Goal: Task Accomplishment & Management: Use online tool/utility

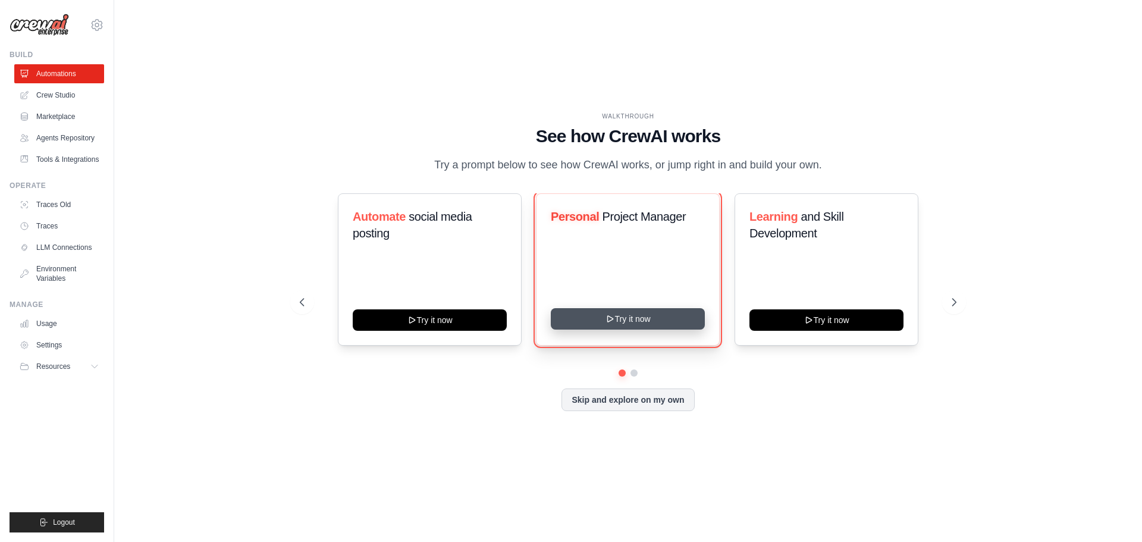
click at [630, 318] on button "Try it now" at bounding box center [628, 318] width 154 height 21
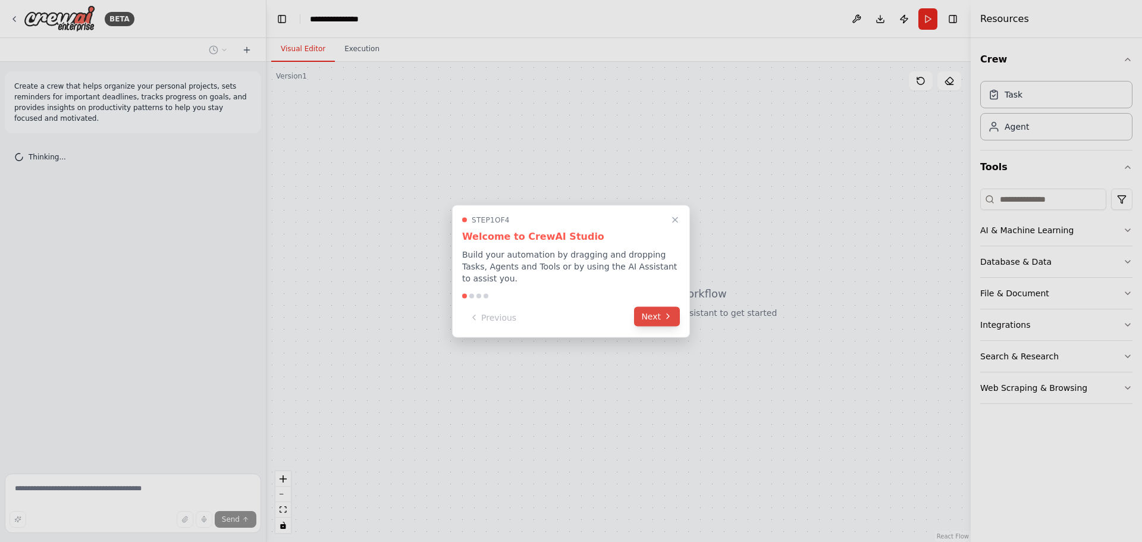
click at [656, 315] on button "Next" at bounding box center [657, 316] width 46 height 20
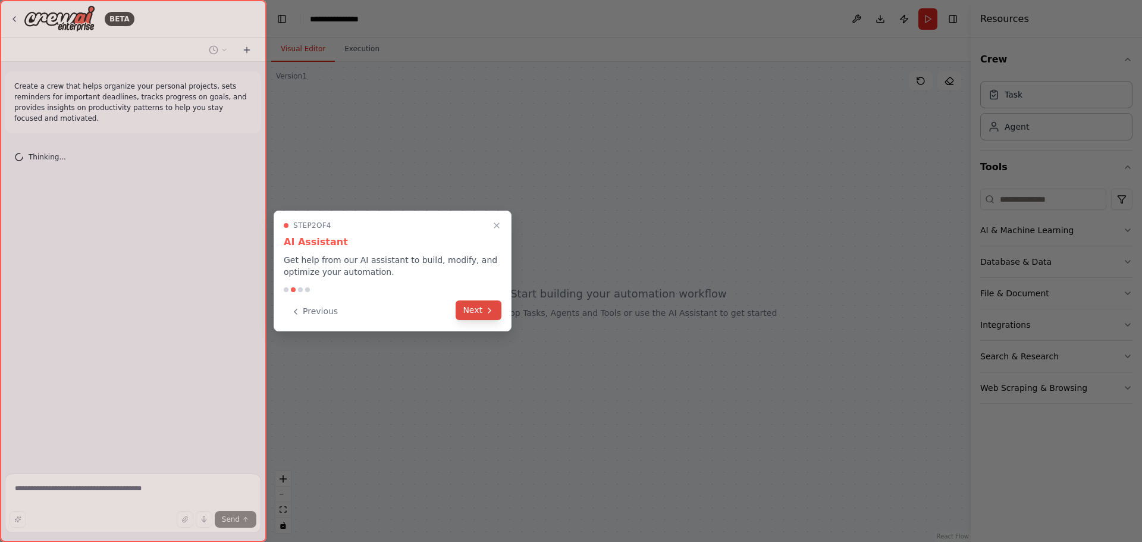
click at [494, 309] on icon at bounding box center [490, 311] width 10 height 10
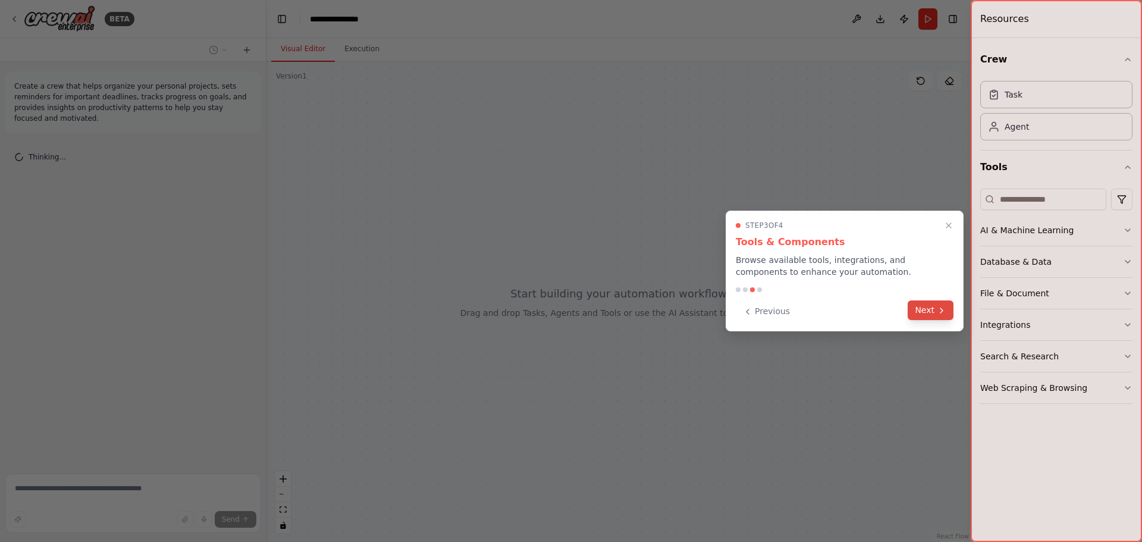
click at [926, 309] on button "Next" at bounding box center [931, 310] width 46 height 20
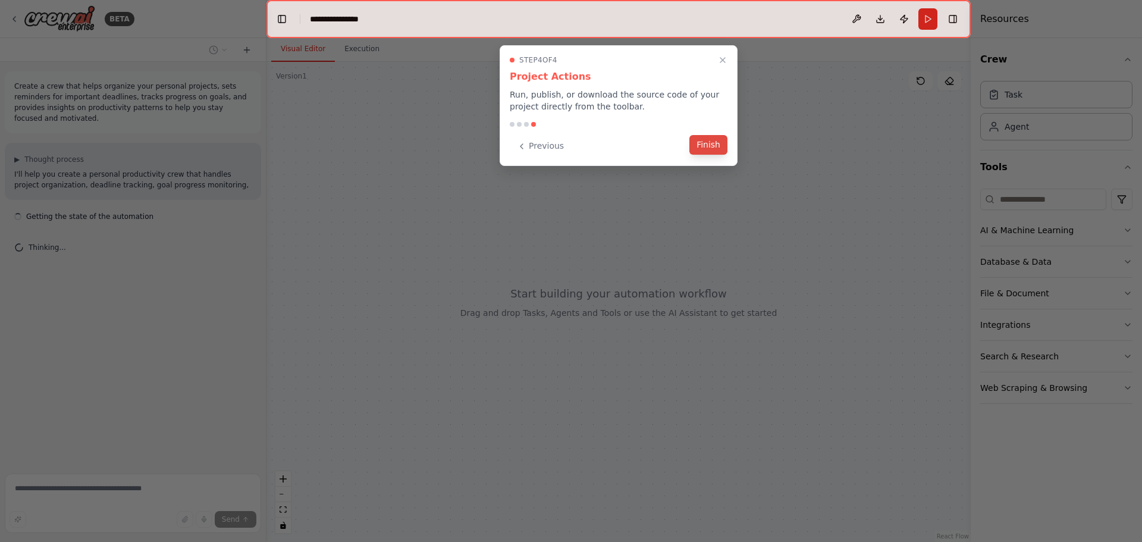
click at [706, 146] on button "Finish" at bounding box center [709, 145] width 38 height 20
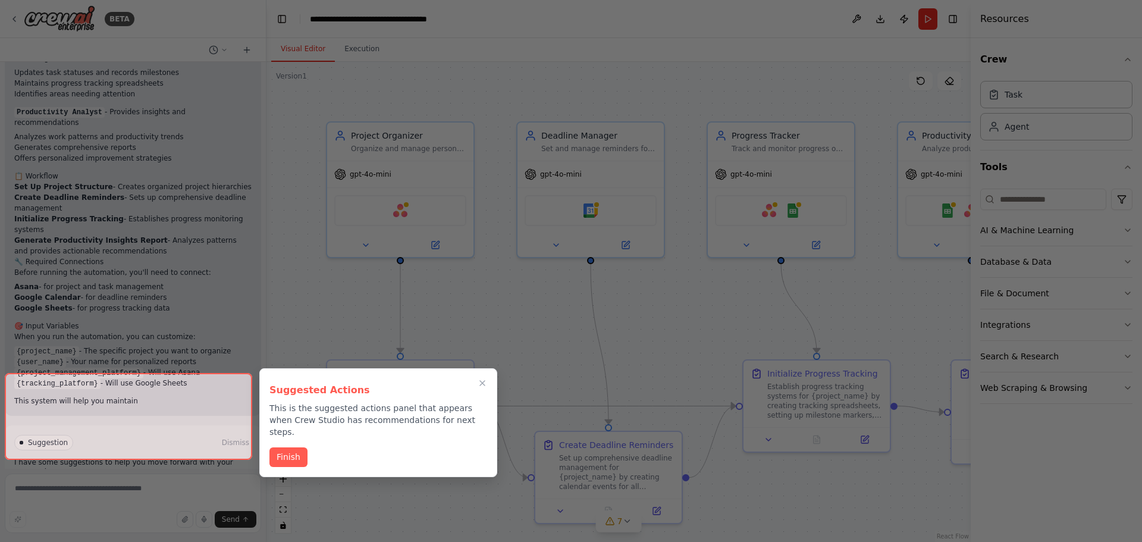
click at [280, 447] on button "Finish" at bounding box center [289, 457] width 38 height 20
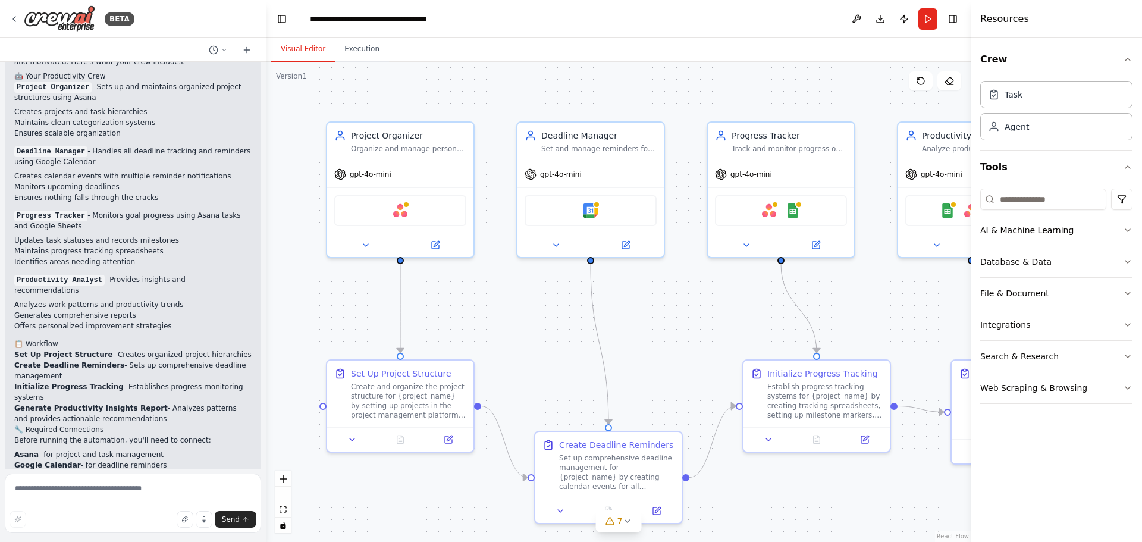
scroll to position [1050, 0]
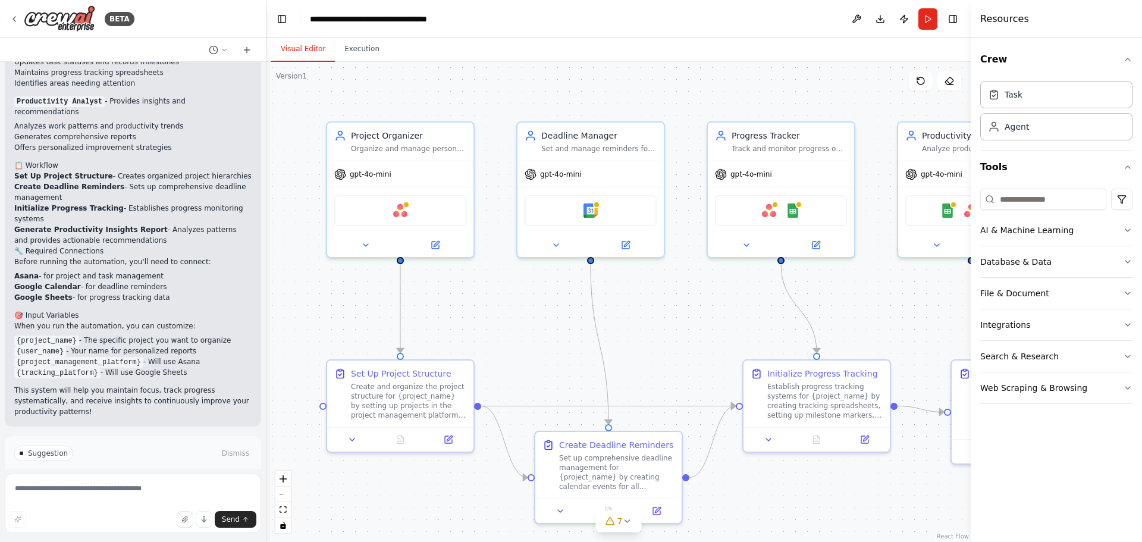
click at [136, 499] on span "Run Automation" at bounding box center [138, 504] width 58 height 10
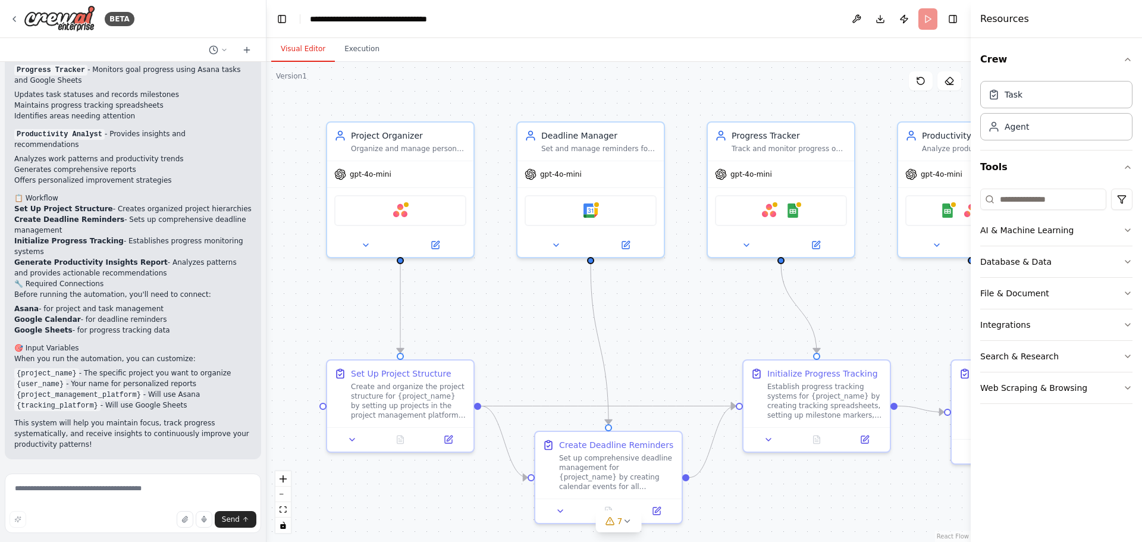
scroll to position [954, 0]
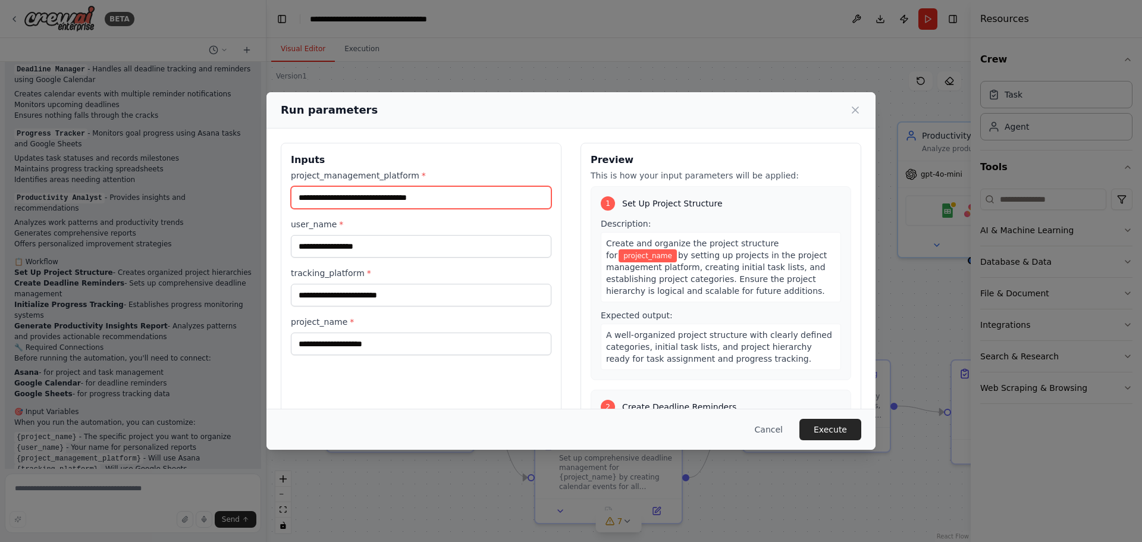
click at [448, 201] on input "project_management_platform *" at bounding box center [421, 197] width 261 height 23
drag, startPoint x: 303, startPoint y: 196, endPoint x: 399, endPoint y: 203, distance: 95.5
click at [399, 203] on input "project_management_platform *" at bounding box center [421, 197] width 261 height 23
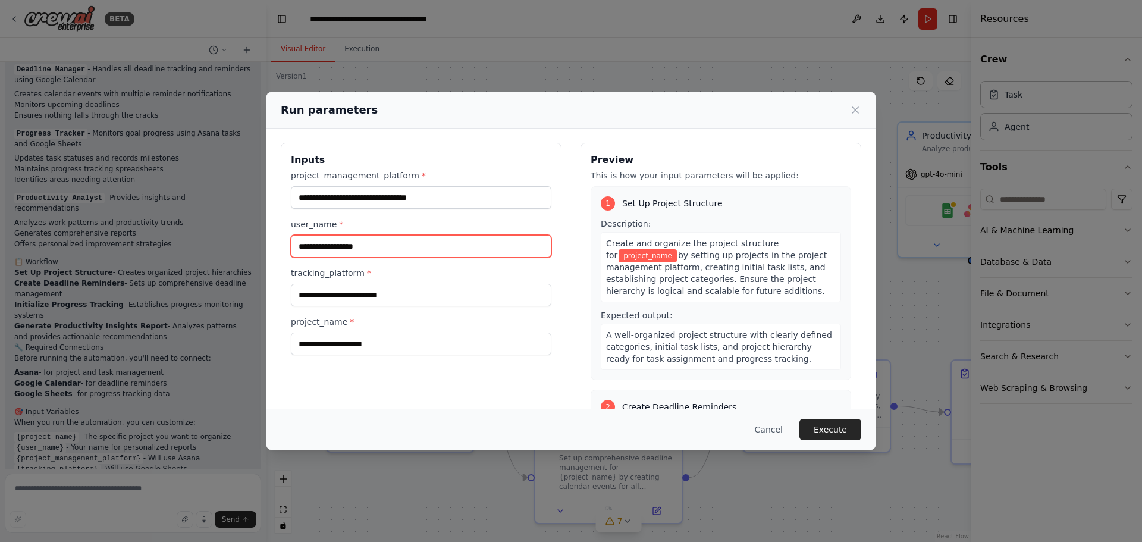
click at [330, 245] on input "user_name *" at bounding box center [421, 246] width 261 height 23
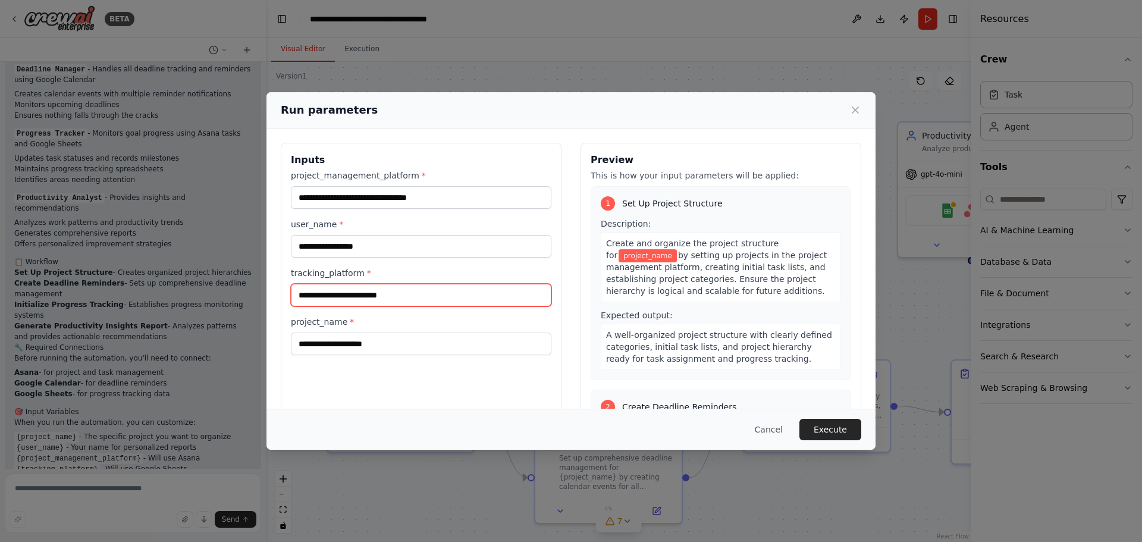
click at [405, 292] on input "tracking_platform *" at bounding box center [421, 295] width 261 height 23
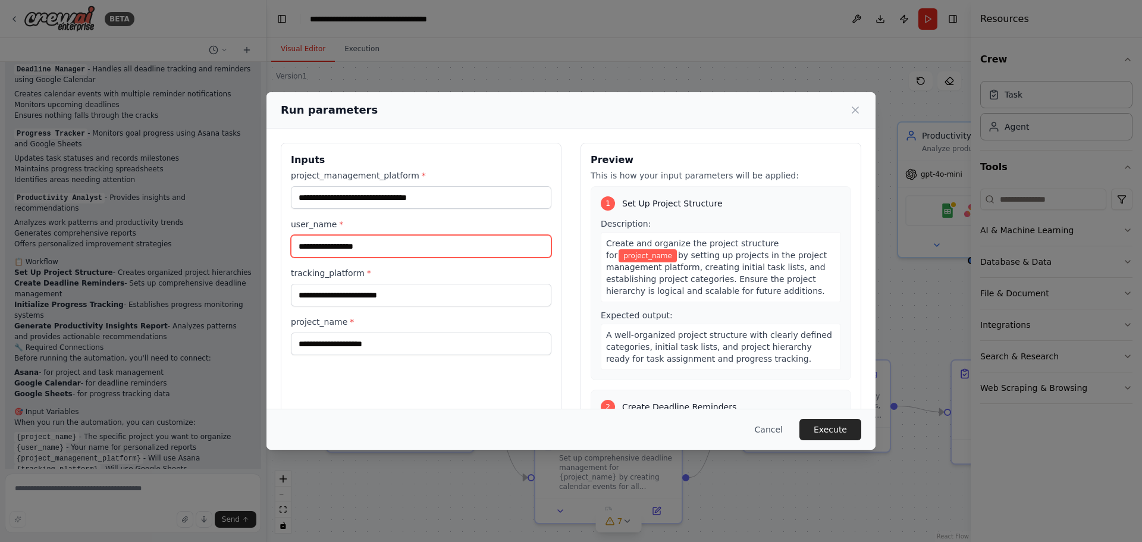
click at [403, 255] on input "user_name *" at bounding box center [421, 246] width 261 height 23
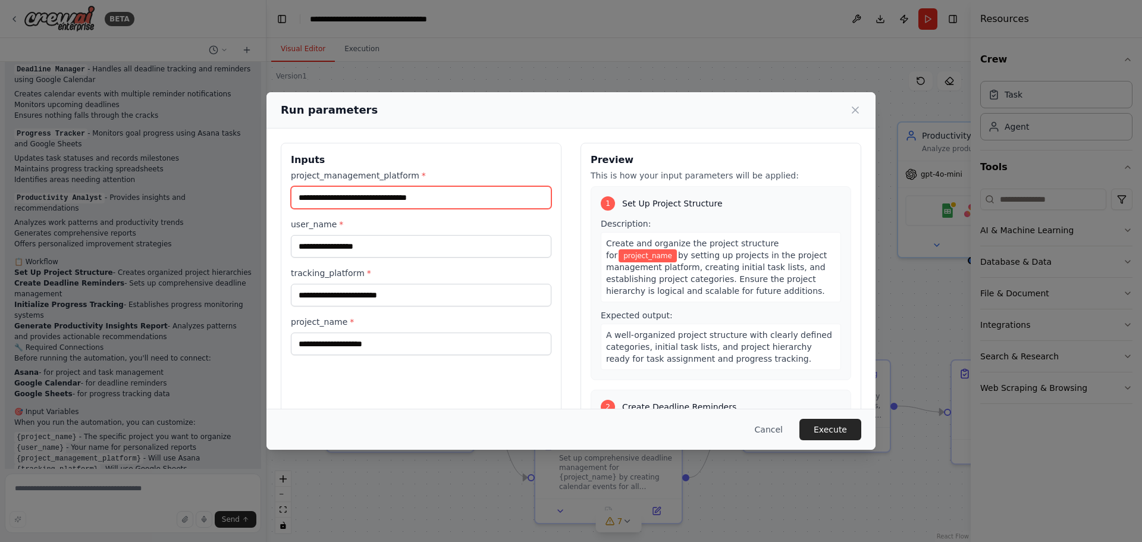
click at [421, 195] on input "project_management_platform *" at bounding box center [421, 197] width 261 height 23
drag, startPoint x: 318, startPoint y: 196, endPoint x: 418, endPoint y: 194, distance: 100.0
click at [418, 194] on input "project_management_platform *" at bounding box center [421, 197] width 261 height 23
type input "**********"
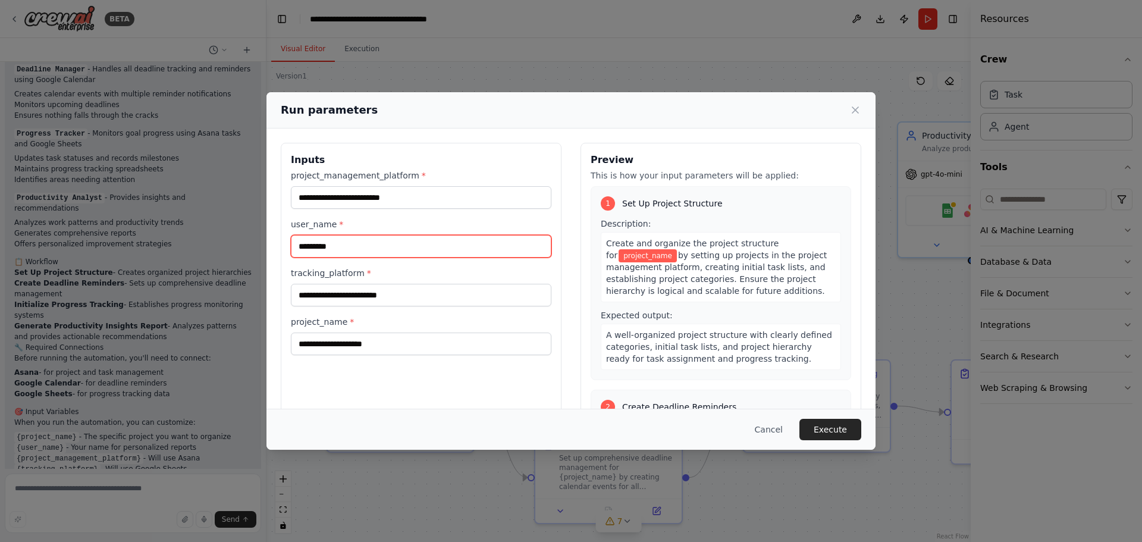
type input "*********"
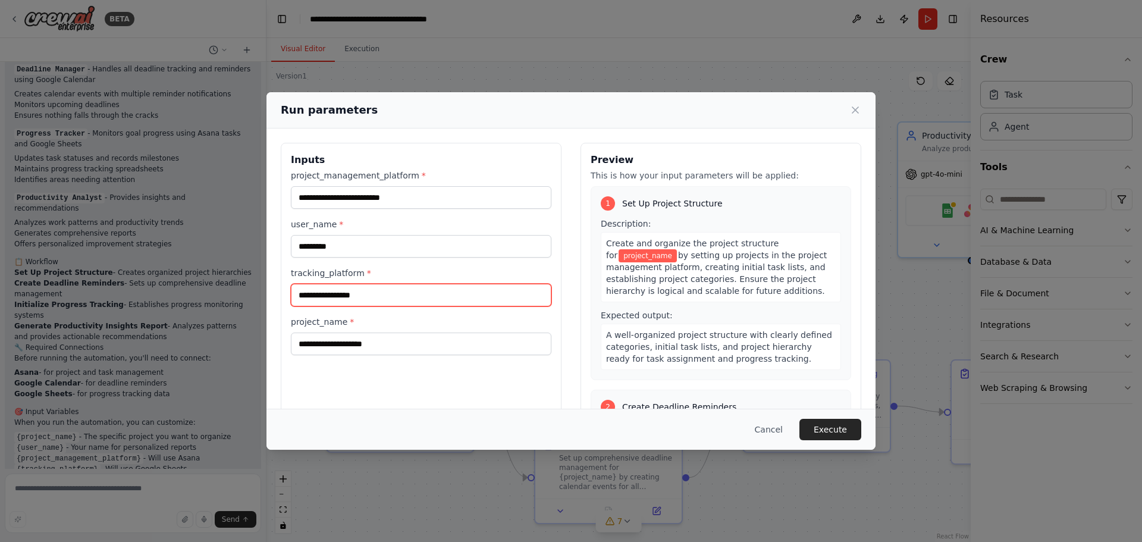
type input "**********"
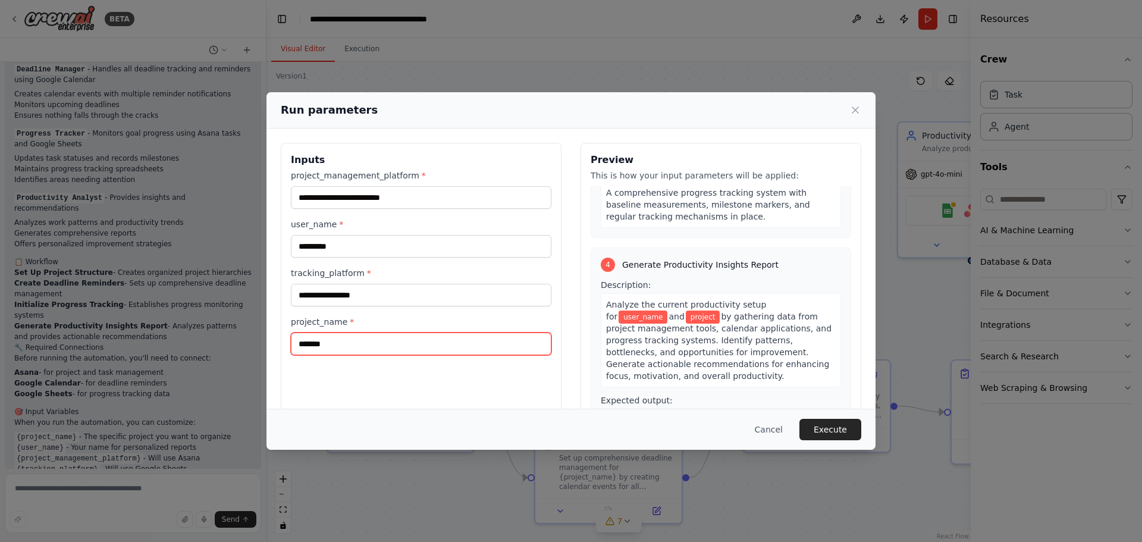
scroll to position [612, 0]
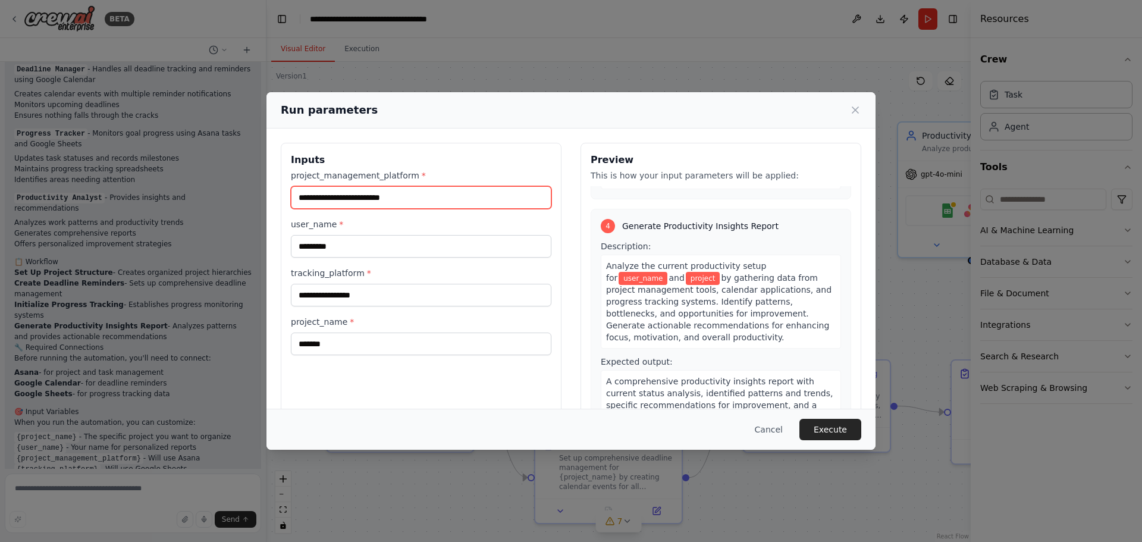
click at [455, 202] on input "**********" at bounding box center [421, 197] width 261 height 23
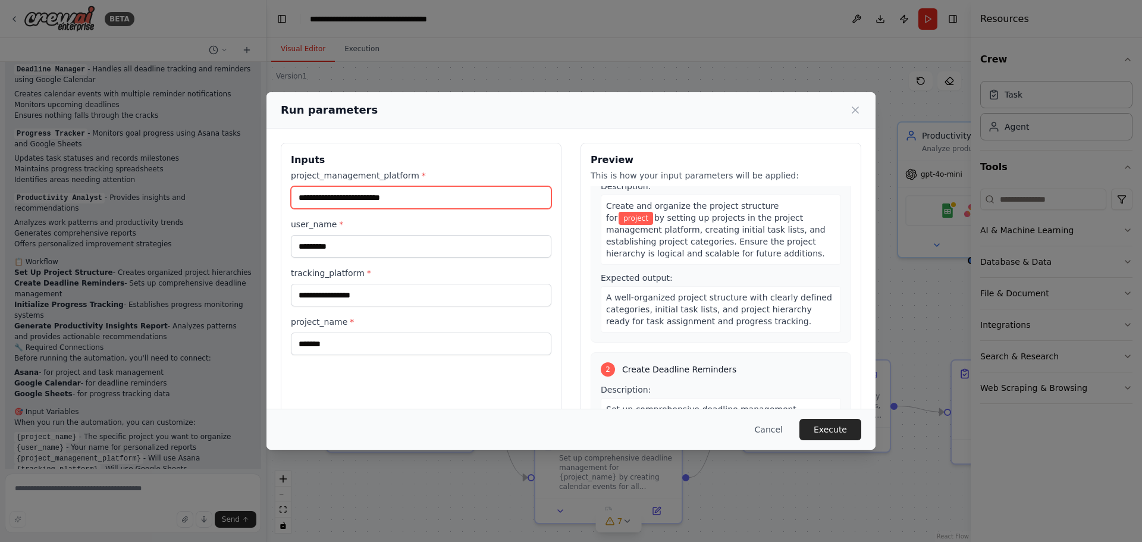
scroll to position [0, 0]
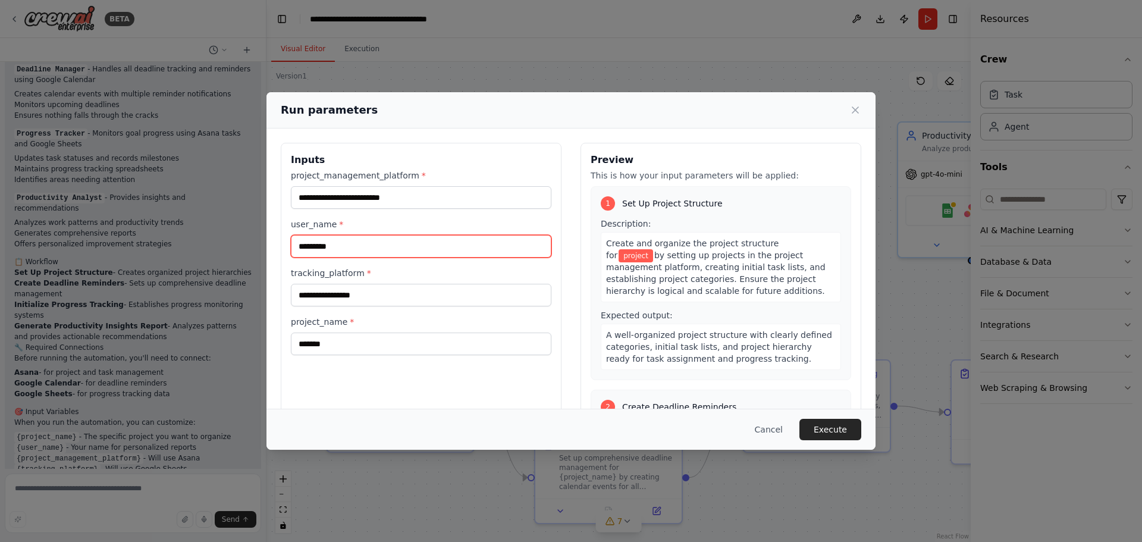
click at [456, 243] on input "*********" at bounding box center [421, 246] width 261 height 23
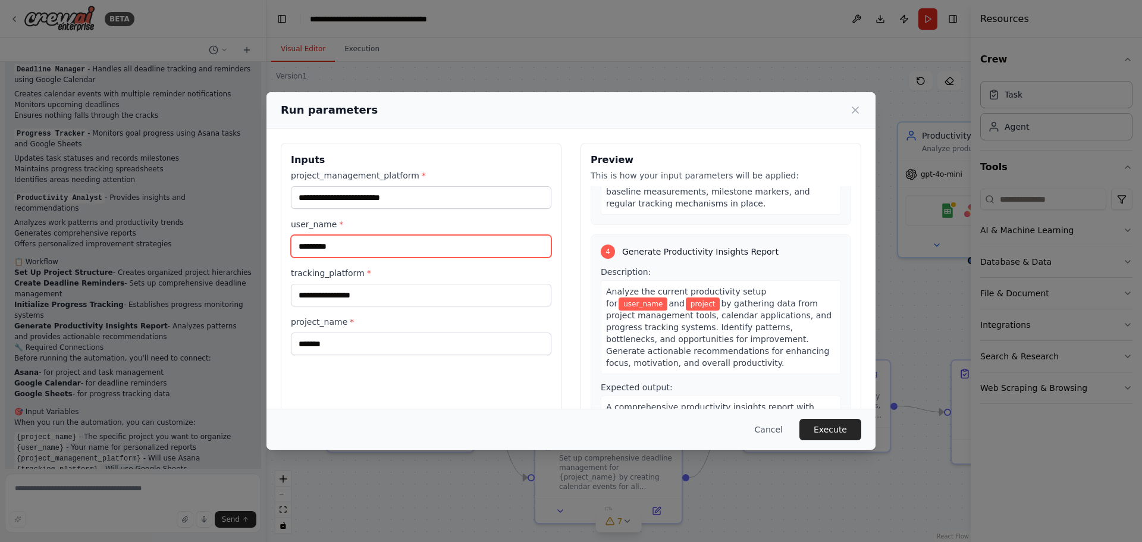
scroll to position [595, 0]
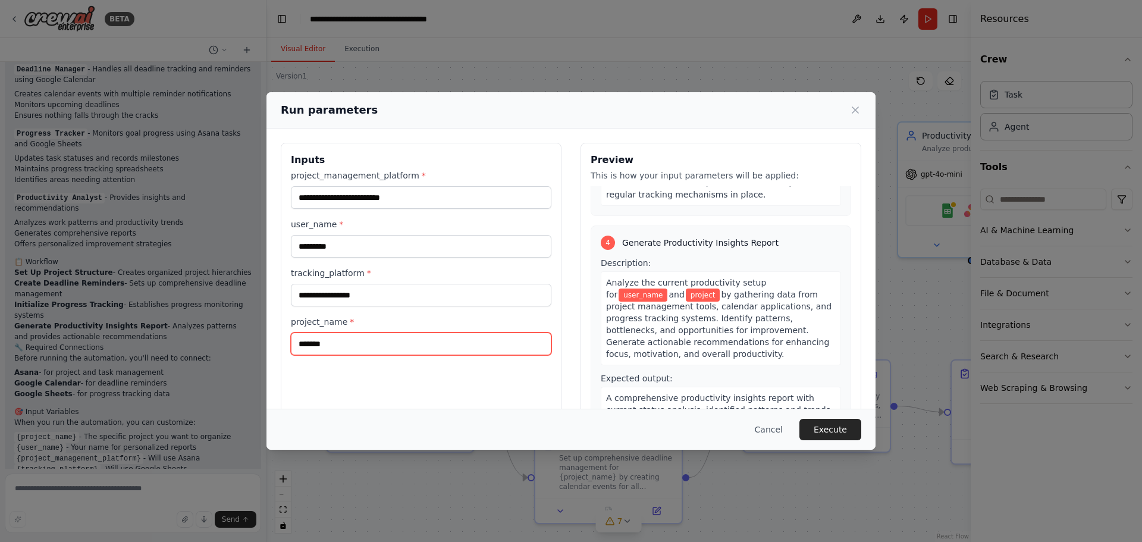
click at [408, 350] on input "*******" at bounding box center [421, 344] width 261 height 23
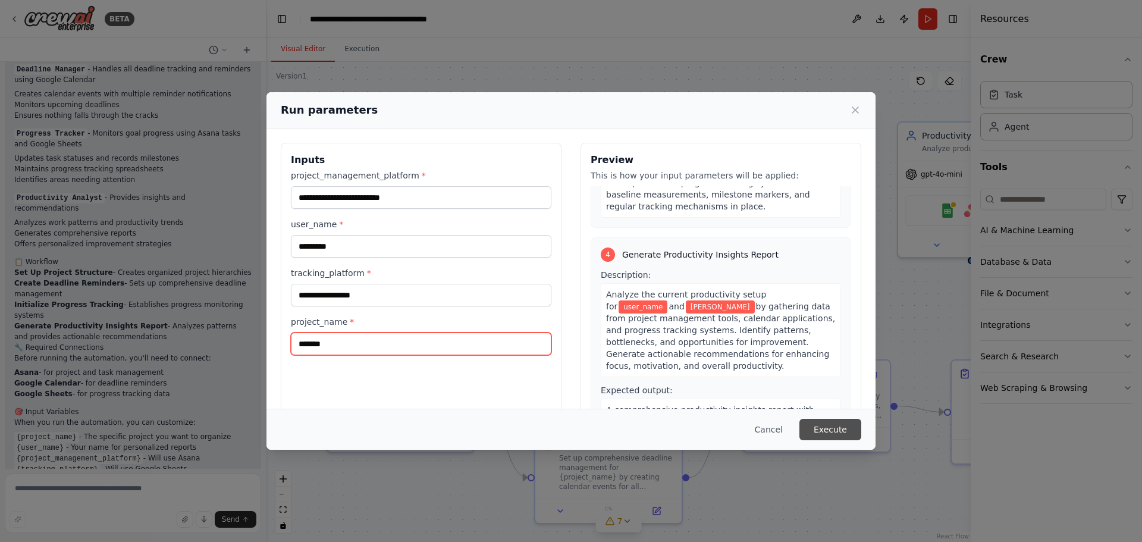
type input "*******"
click at [830, 430] on button "Execute" at bounding box center [831, 429] width 62 height 21
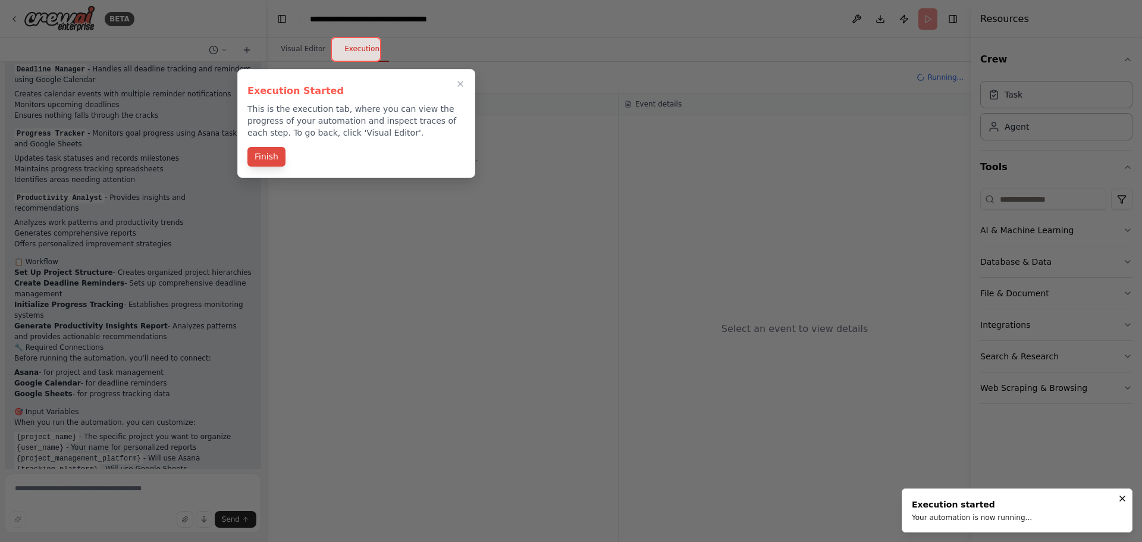
click at [264, 158] on button "Finish" at bounding box center [267, 157] width 38 height 20
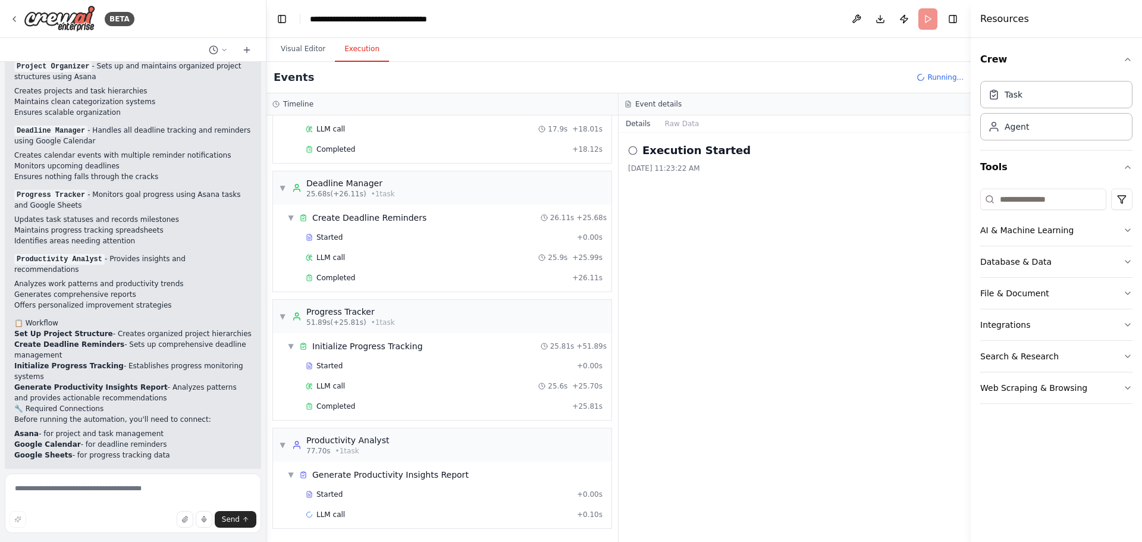
scroll to position [954, 0]
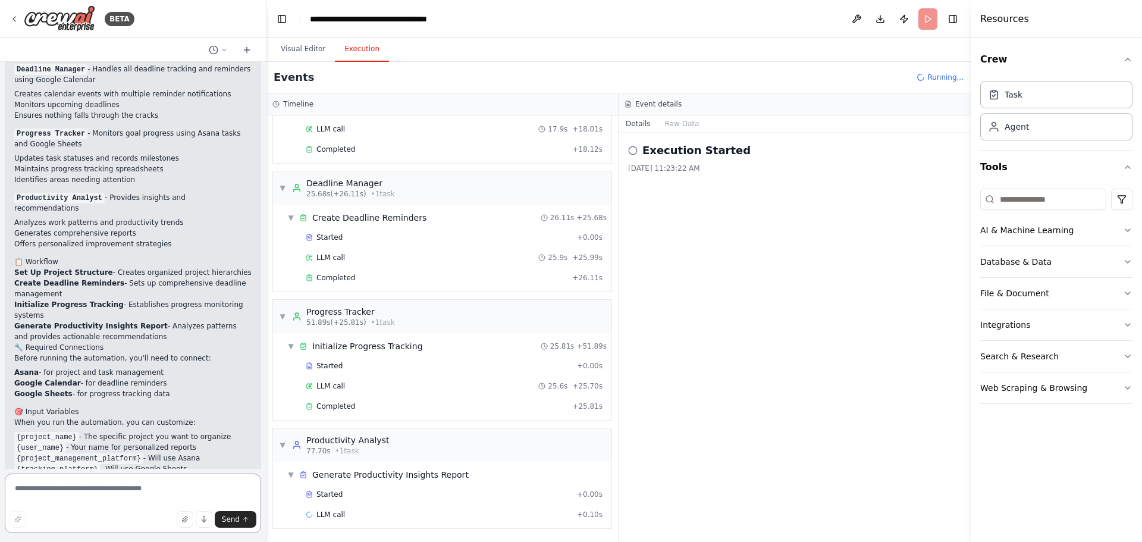
click at [82, 488] on textarea at bounding box center [133, 503] width 256 height 59
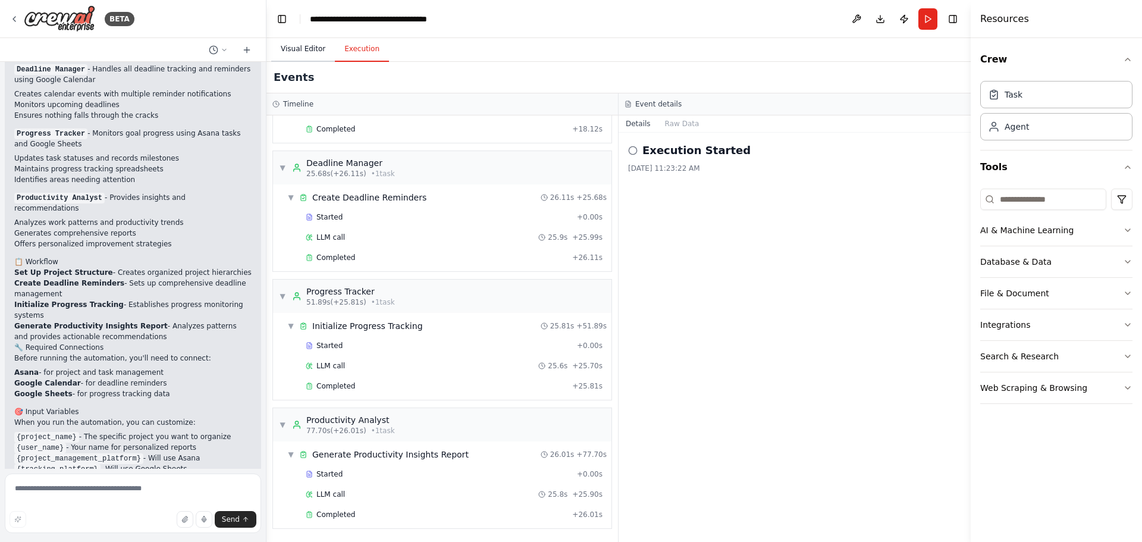
click at [295, 56] on button "Visual Editor" at bounding box center [303, 49] width 64 height 25
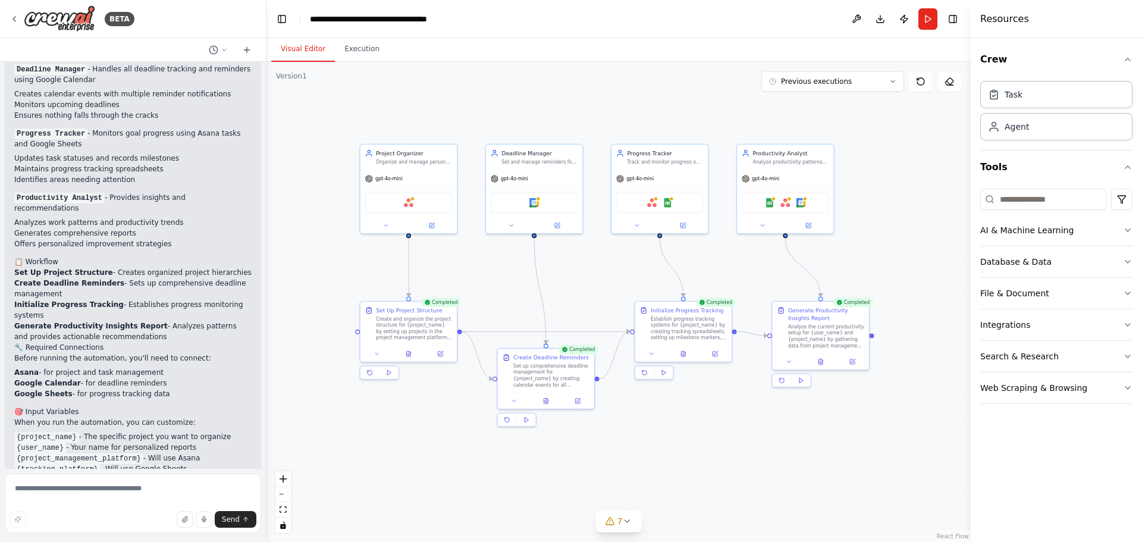
drag, startPoint x: 690, startPoint y: 330, endPoint x: 610, endPoint y: 272, distance: 98.3
click at [610, 272] on div ".deletable-edge-delete-btn { width: 20px; height: 20px; border: 0px solid #ffff…" at bounding box center [619, 302] width 704 height 480
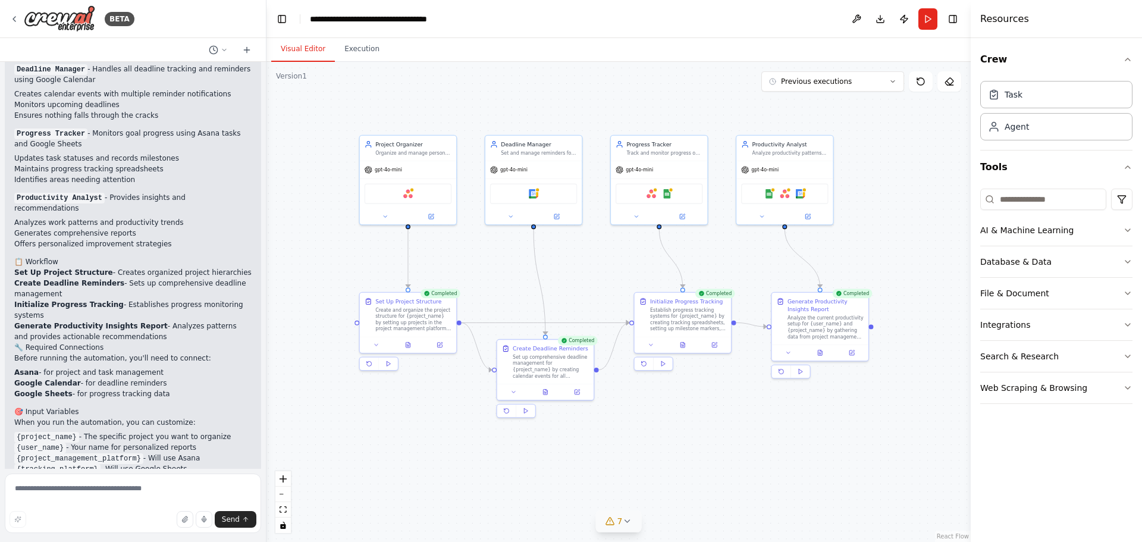
click at [627, 517] on icon at bounding box center [627, 521] width 10 height 10
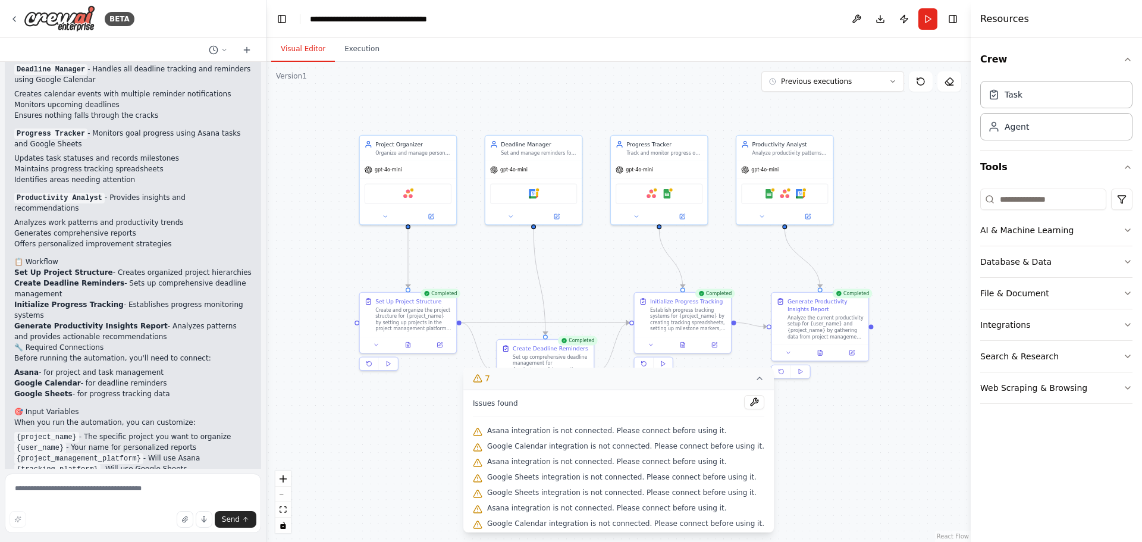
click at [831, 466] on div ".deletable-edge-delete-btn { width: 20px; height: 20px; border: 0px solid #ffff…" at bounding box center [619, 302] width 704 height 480
click at [755, 377] on icon at bounding box center [760, 379] width 10 height 10
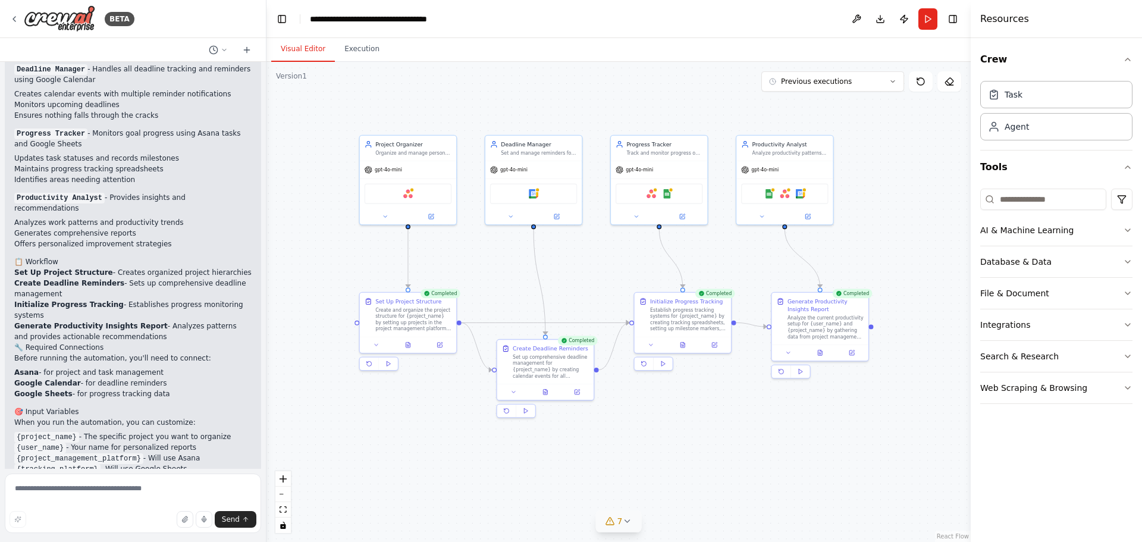
click at [798, 433] on div ".deletable-edge-delete-btn { width: 20px; height: 20px; border: 0px solid #ffff…" at bounding box center [619, 302] width 704 height 480
click at [390, 171] on span "gpt-4o-mini" at bounding box center [388, 168] width 27 height 7
click at [428, 220] on div at bounding box center [408, 214] width 96 height 15
click at [428, 219] on button at bounding box center [431, 215] width 45 height 10
click at [427, 215] on button at bounding box center [431, 215] width 45 height 10
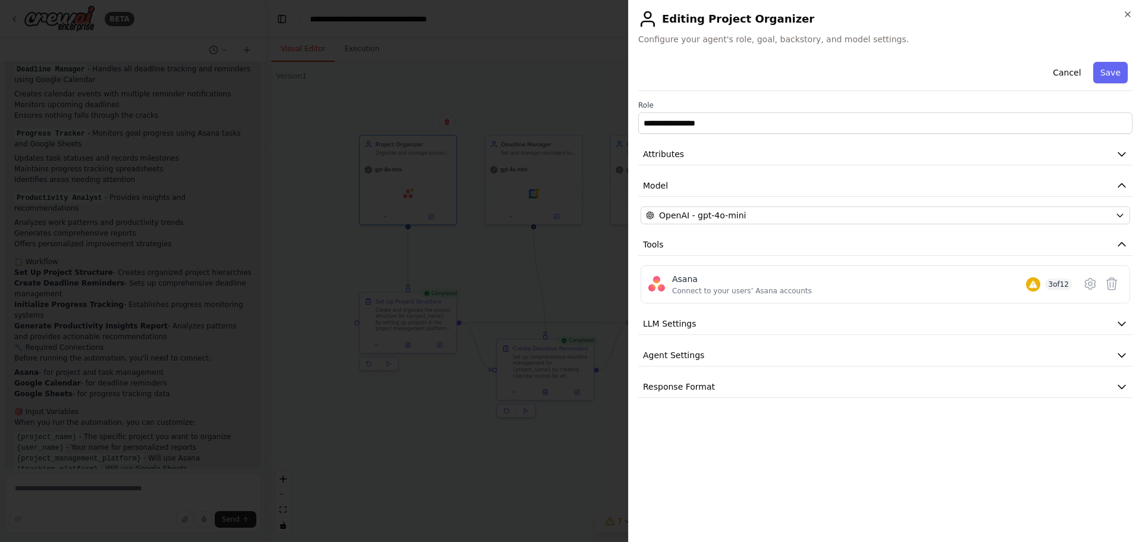
click at [755, 228] on div "**********" at bounding box center [885, 227] width 494 height 341
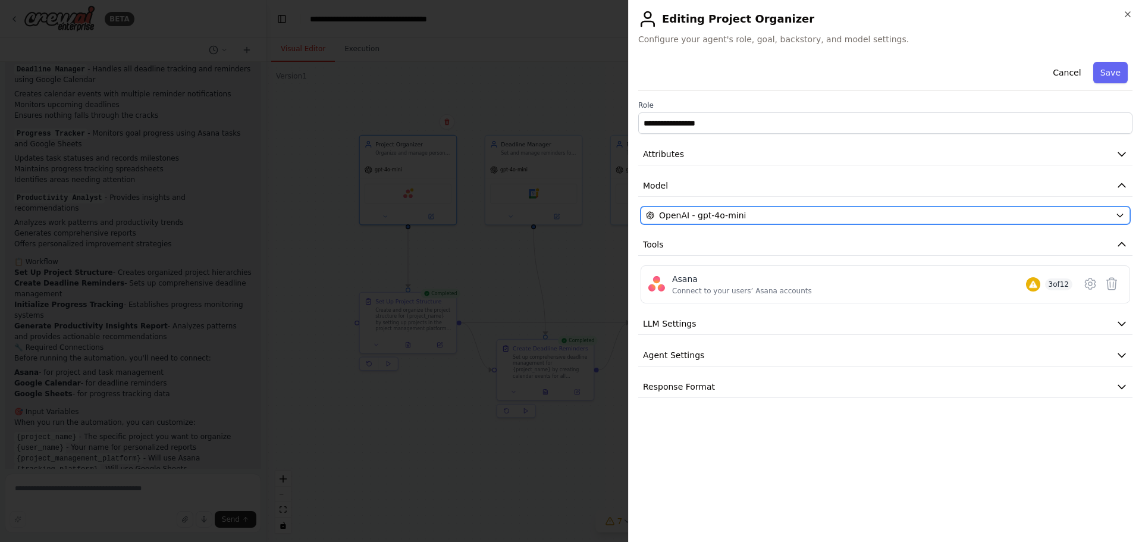
click at [759, 217] on div "OpenAI - gpt-4o-mini" at bounding box center [878, 215] width 465 height 12
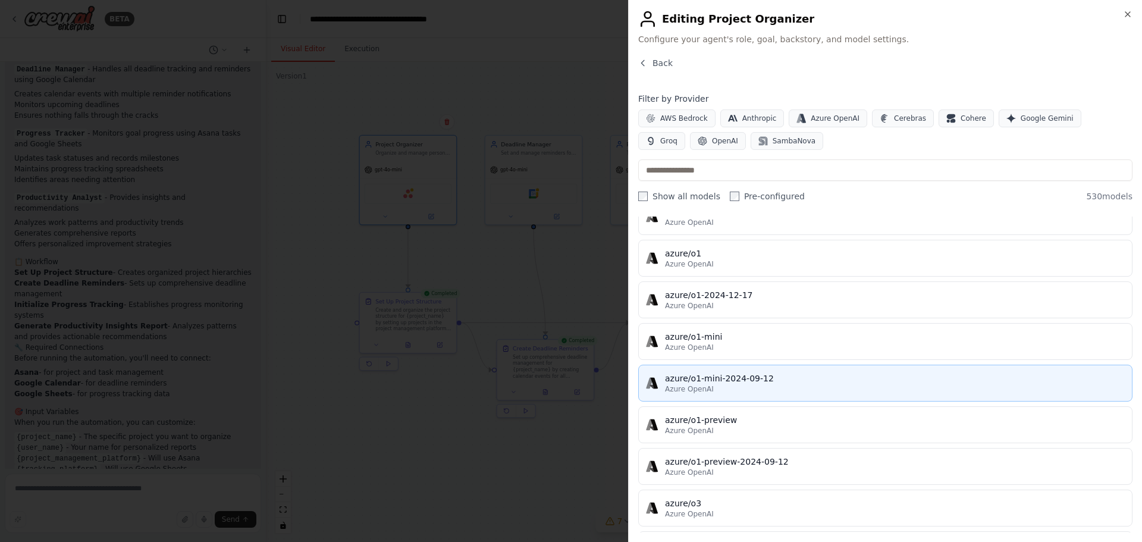
scroll to position [11126, 0]
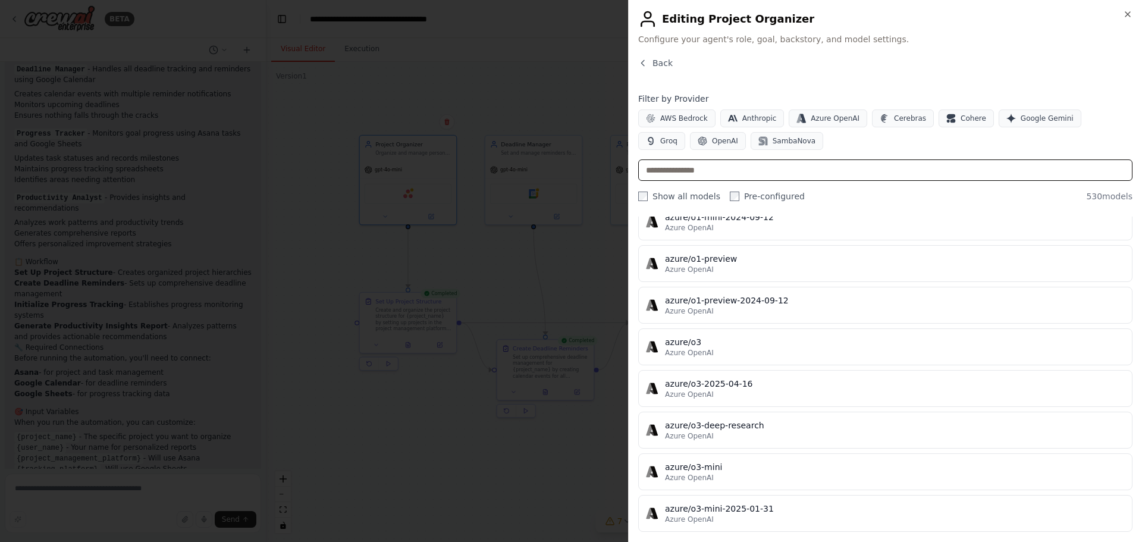
click at [772, 168] on input "text" at bounding box center [885, 169] width 494 height 21
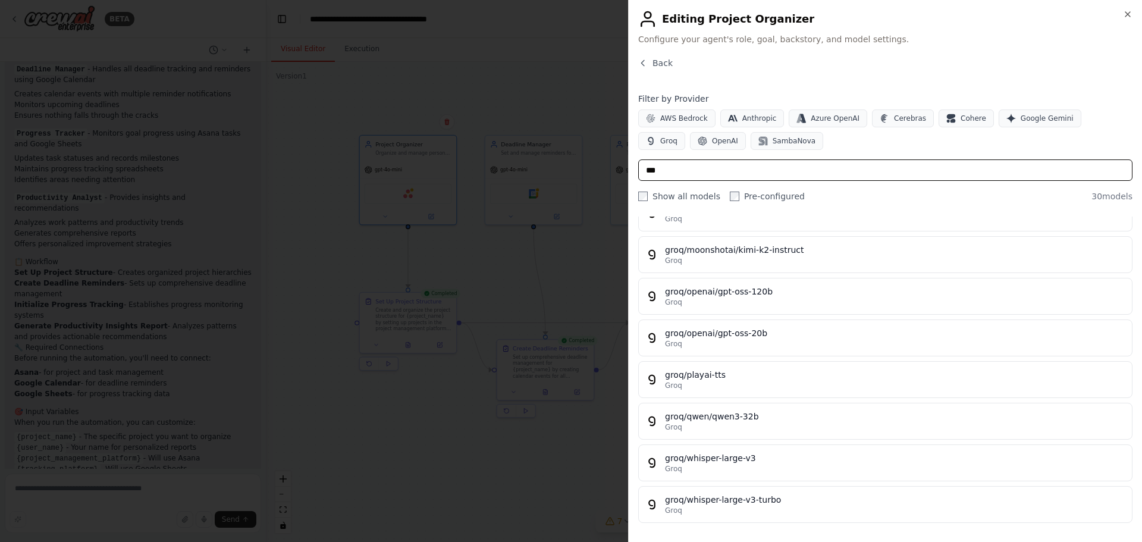
scroll to position [0, 0]
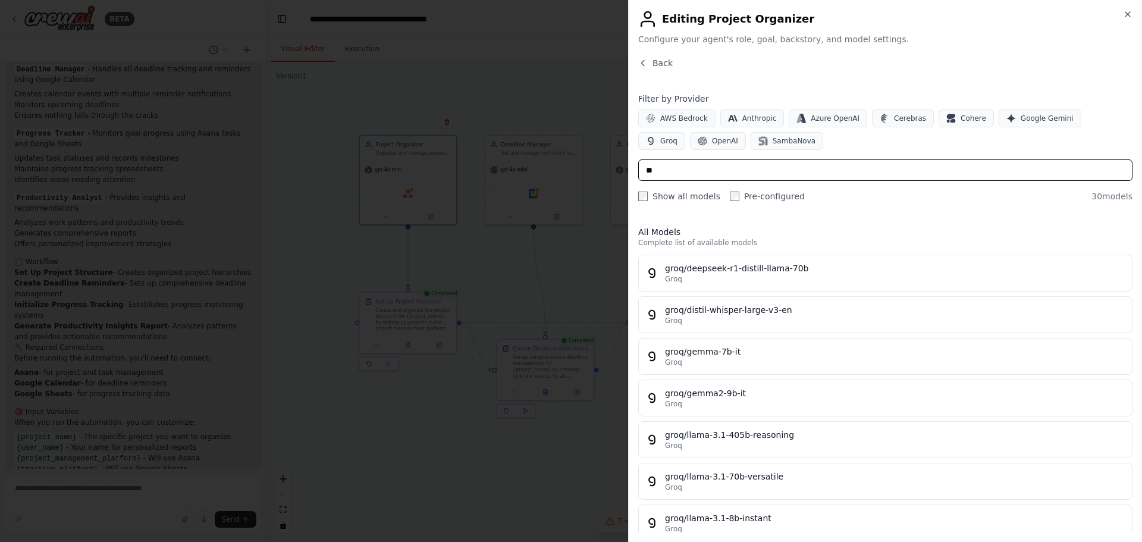
type input "*"
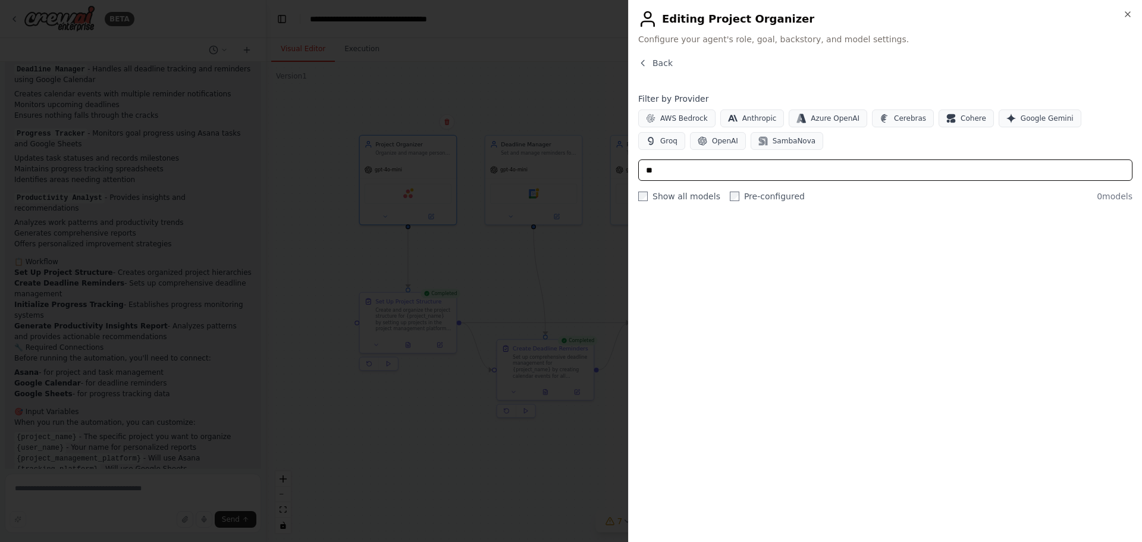
type input "***"
click at [800, 176] on input "***" at bounding box center [885, 169] width 494 height 21
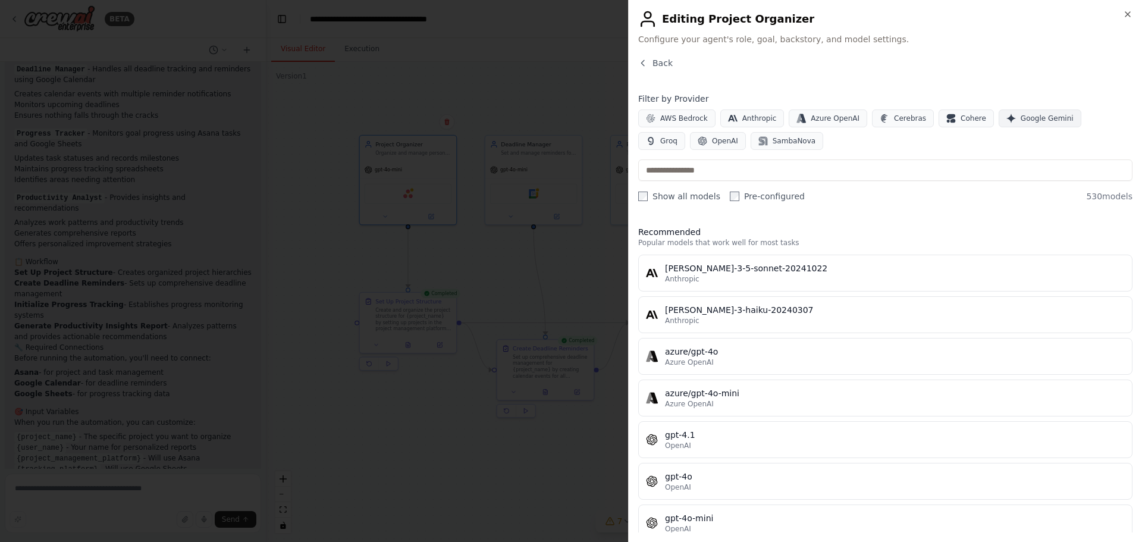
click at [1021, 116] on span "Google Gemini" at bounding box center [1047, 119] width 53 height 10
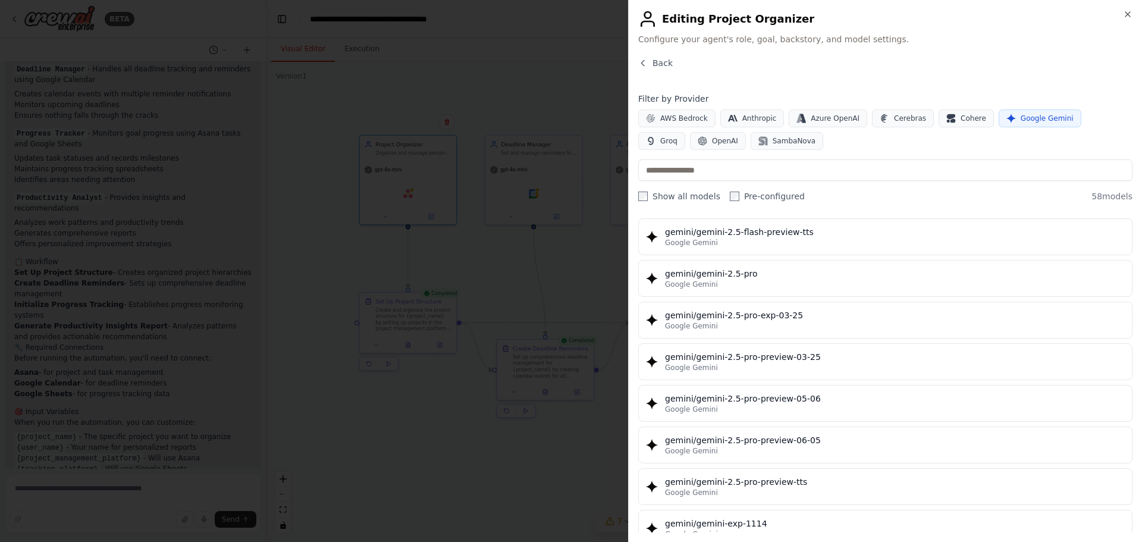
scroll to position [1310, 0]
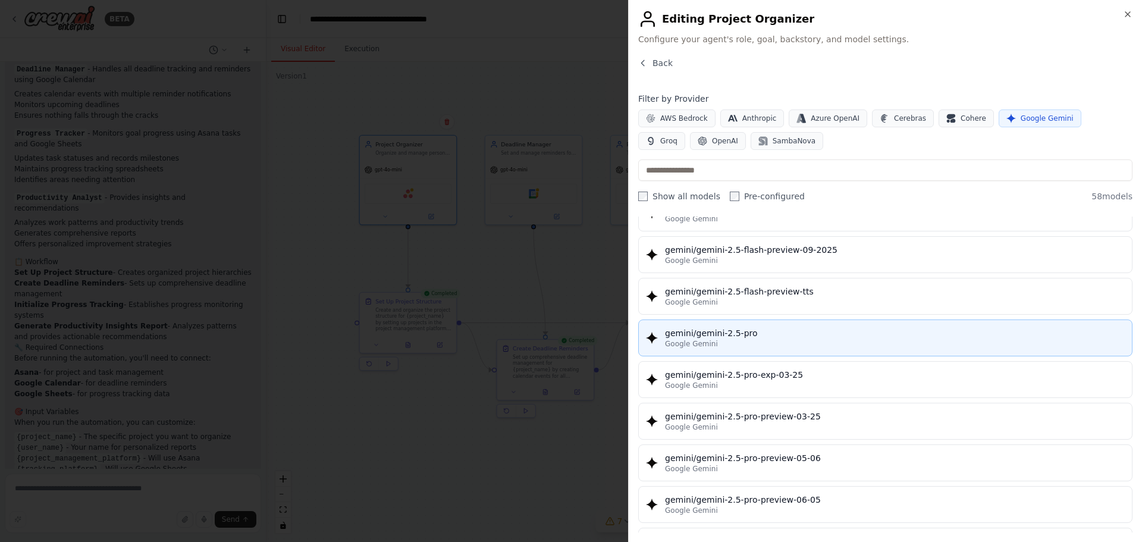
click at [753, 339] on div "gemini/gemini-2.5-pro" at bounding box center [895, 333] width 460 height 12
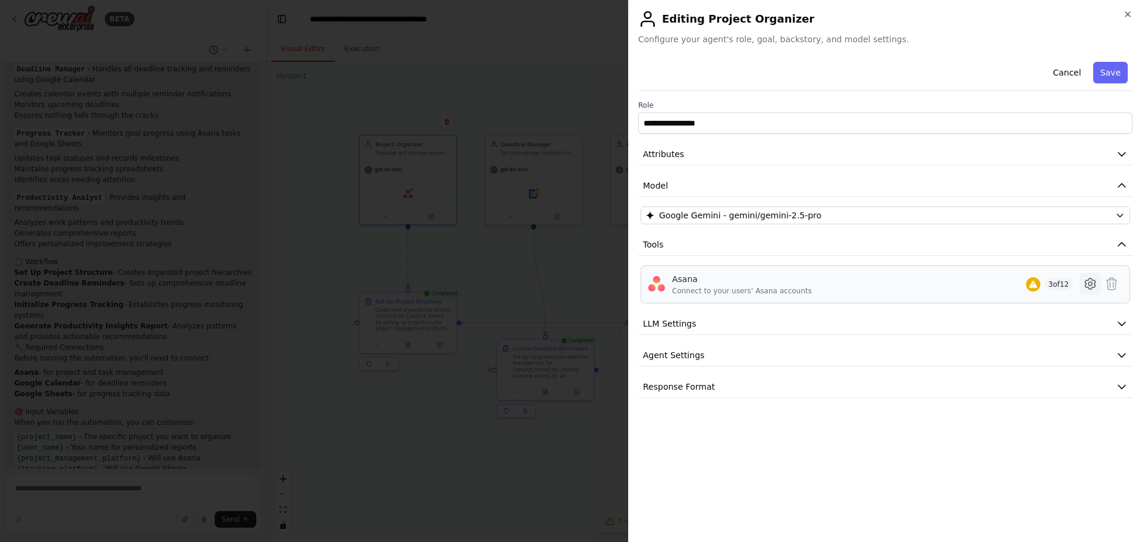
click at [1090, 279] on icon at bounding box center [1090, 284] width 14 height 14
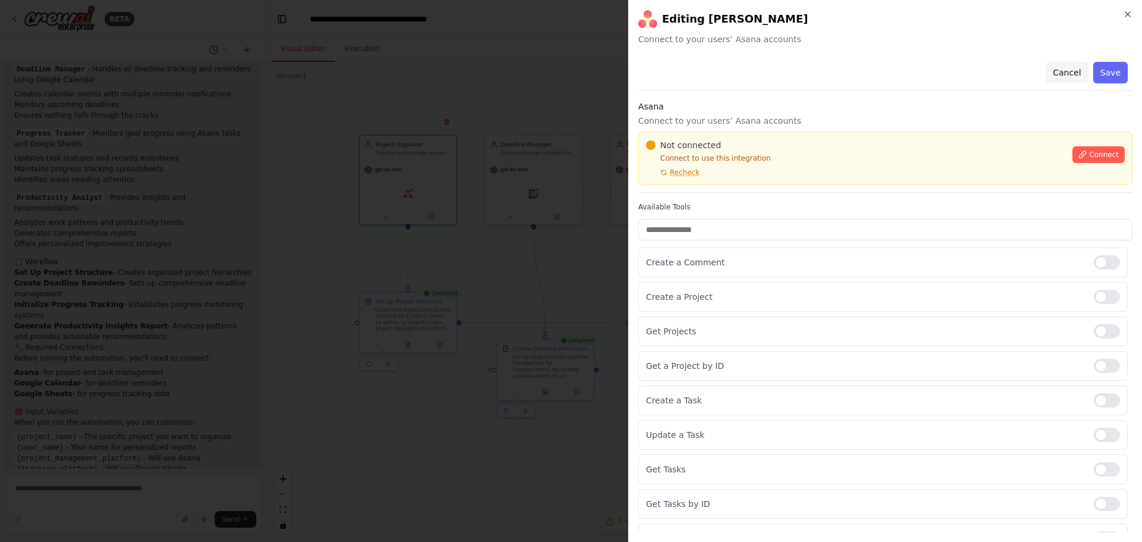
click at [1055, 67] on button "Cancel" at bounding box center [1067, 72] width 42 height 21
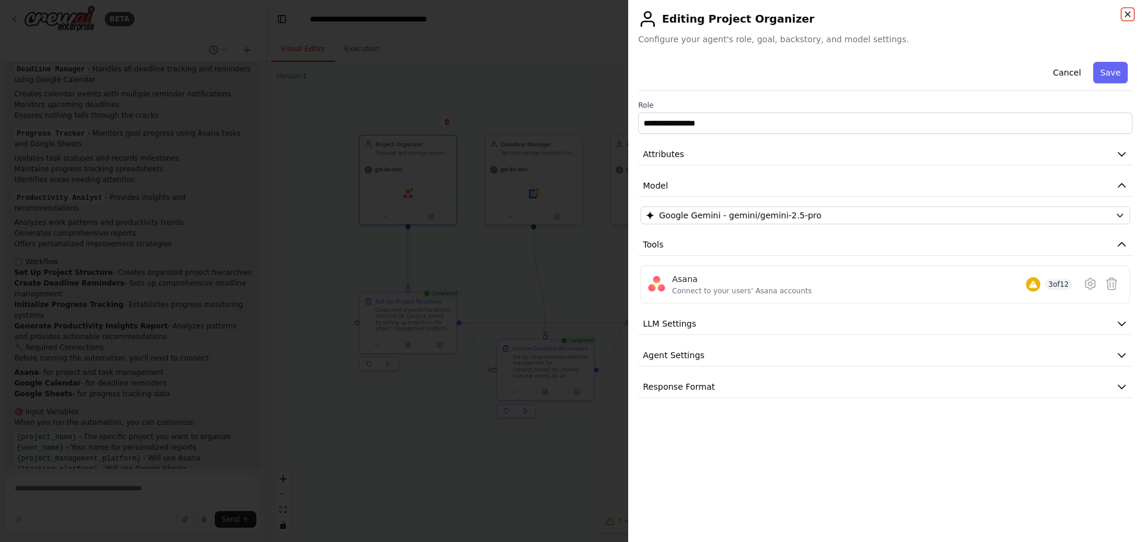
click at [1126, 14] on icon "button" at bounding box center [1128, 15] width 10 height 10
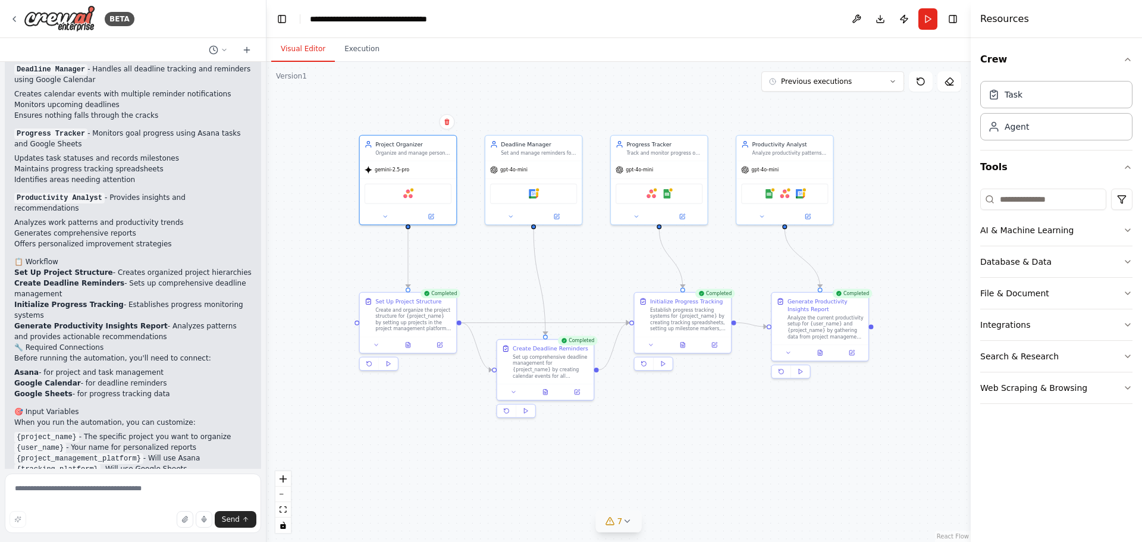
click at [590, 74] on div ".deletable-edge-delete-btn { width: 20px; height: 20px; border: 0px solid #ffff…" at bounding box center [619, 302] width 704 height 480
